Goal: Information Seeking & Learning: Find contact information

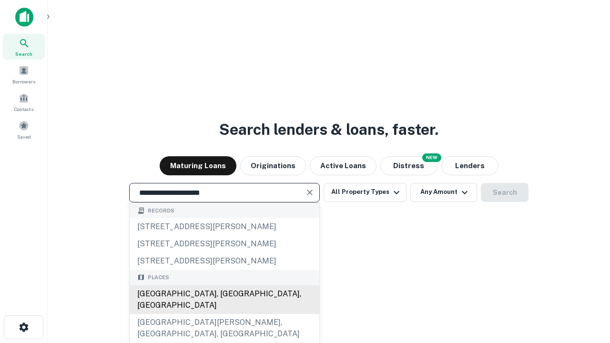
click at [224, 314] on div "[GEOGRAPHIC_DATA], [GEOGRAPHIC_DATA], [GEOGRAPHIC_DATA]" at bounding box center [225, 300] width 190 height 29
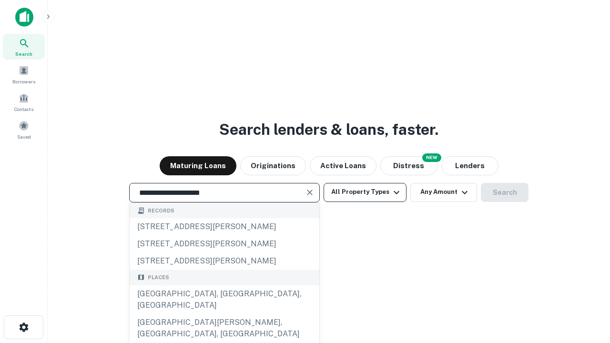
type input "**********"
click at [365, 192] on button "All Property Types" at bounding box center [365, 192] width 83 height 19
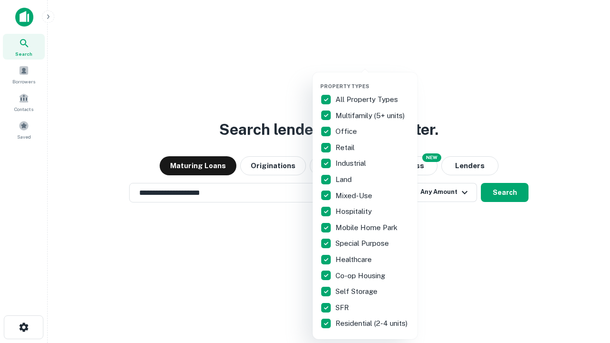
click at [373, 80] on button "button" at bounding box center [372, 80] width 105 height 0
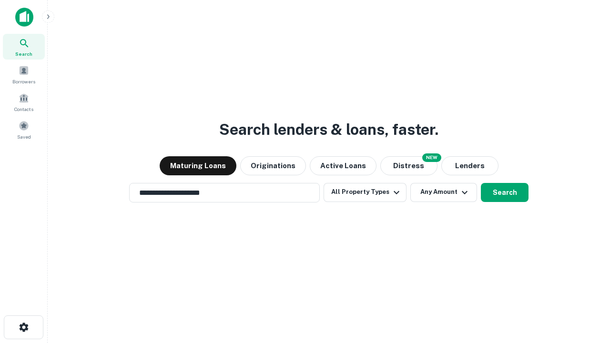
scroll to position [15, 0]
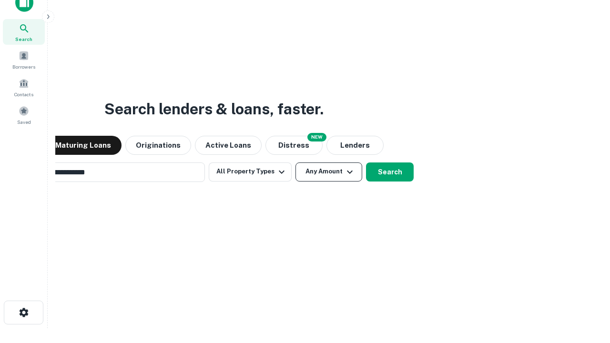
click at [296, 163] on button "Any Amount" at bounding box center [329, 172] width 67 height 19
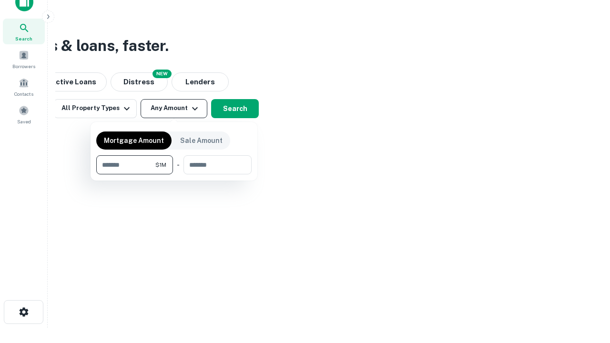
type input "*******"
click at [174, 175] on button "button" at bounding box center [173, 175] width 155 height 0
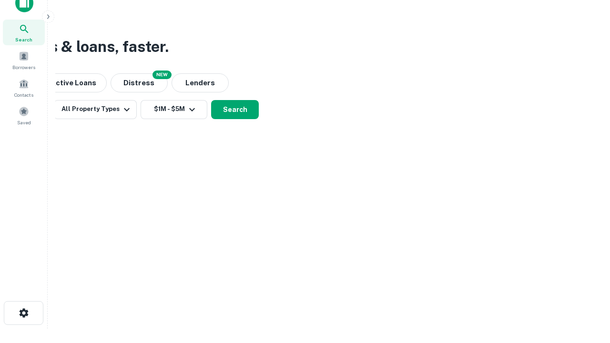
scroll to position [6, 176]
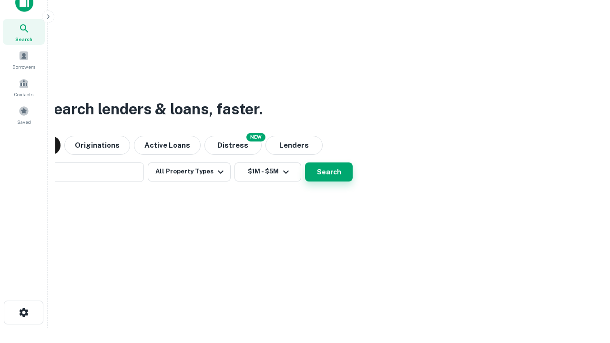
click at [305, 163] on button "Search" at bounding box center [329, 172] width 48 height 19
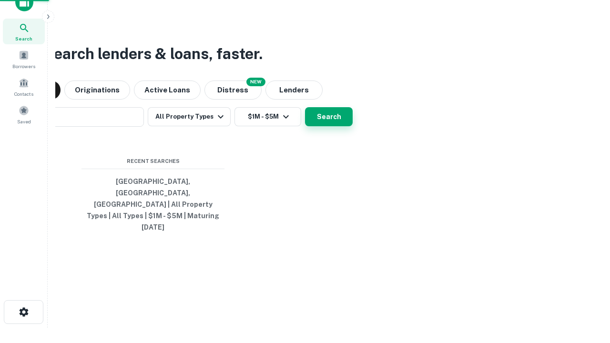
scroll to position [25, 270]
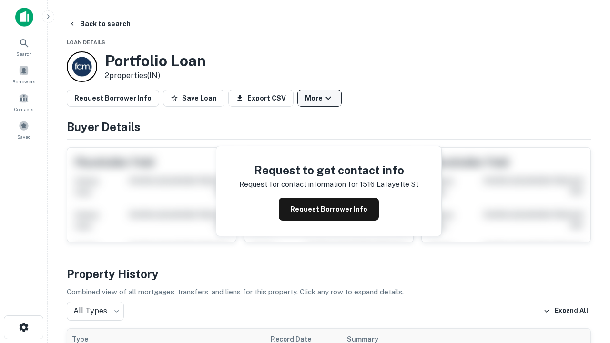
click at [319, 98] on button "More" at bounding box center [320, 98] width 44 height 17
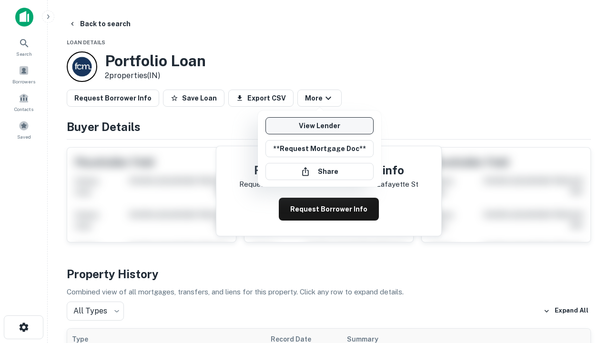
click at [319, 126] on link "View Lender" at bounding box center [320, 125] width 108 height 17
